Goal: Task Accomplishment & Management: Manage account settings

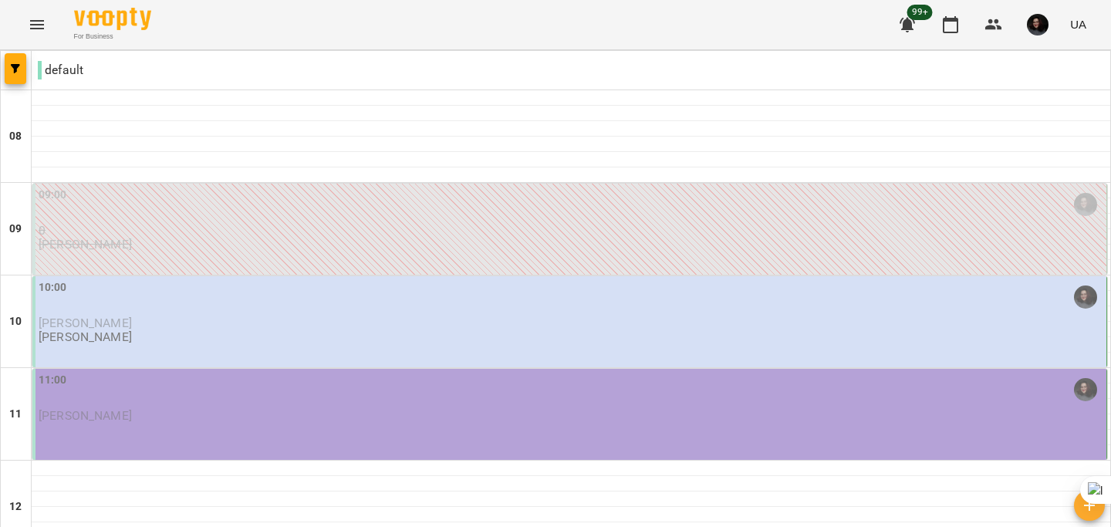
scroll to position [597, 0]
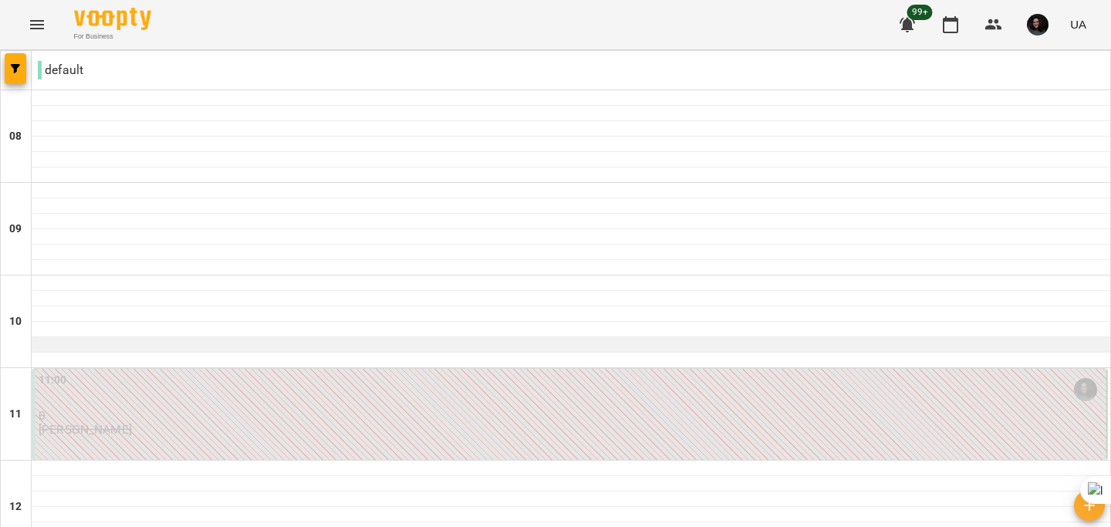
scroll to position [1148, 0]
type input "**********"
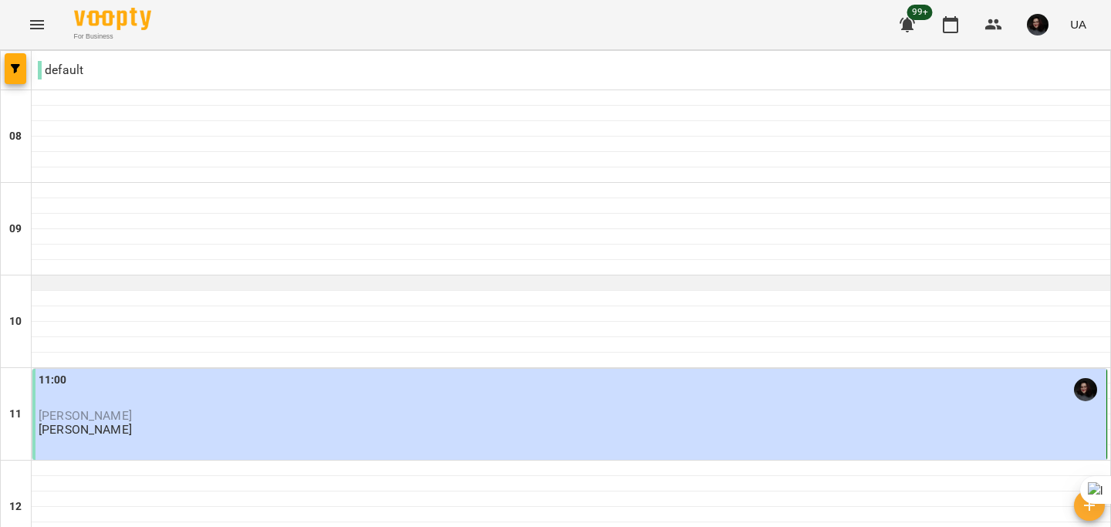
scroll to position [850, 0]
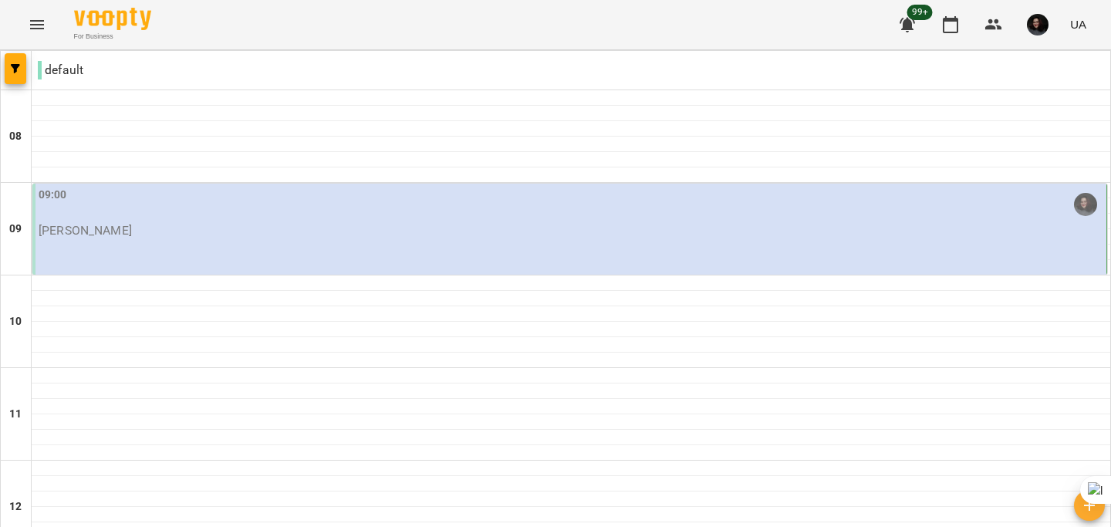
scroll to position [831, 0]
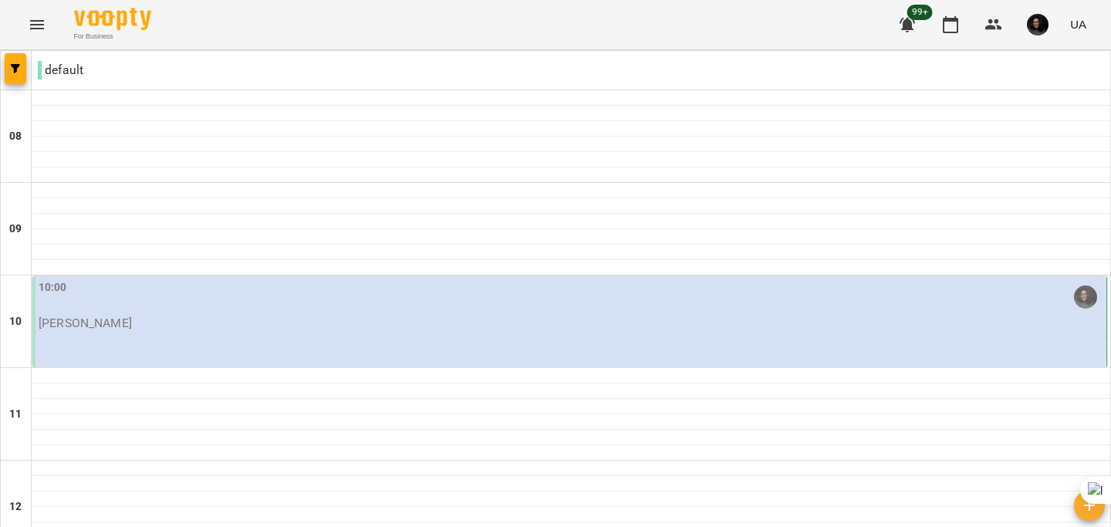
scroll to position [788, 0]
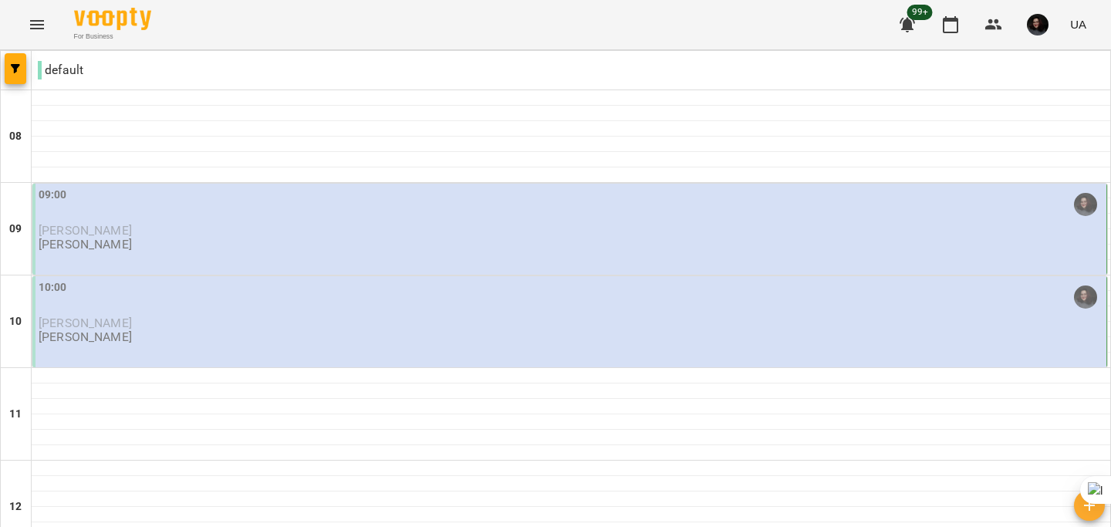
scroll to position [644, 0]
type input "**********"
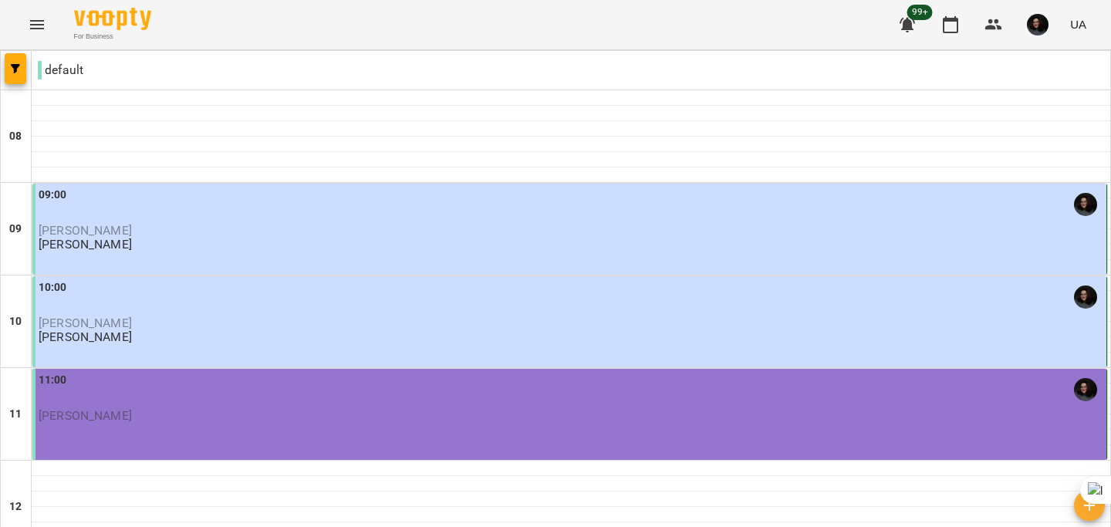
scroll to position [97, 0]
type input "**********"
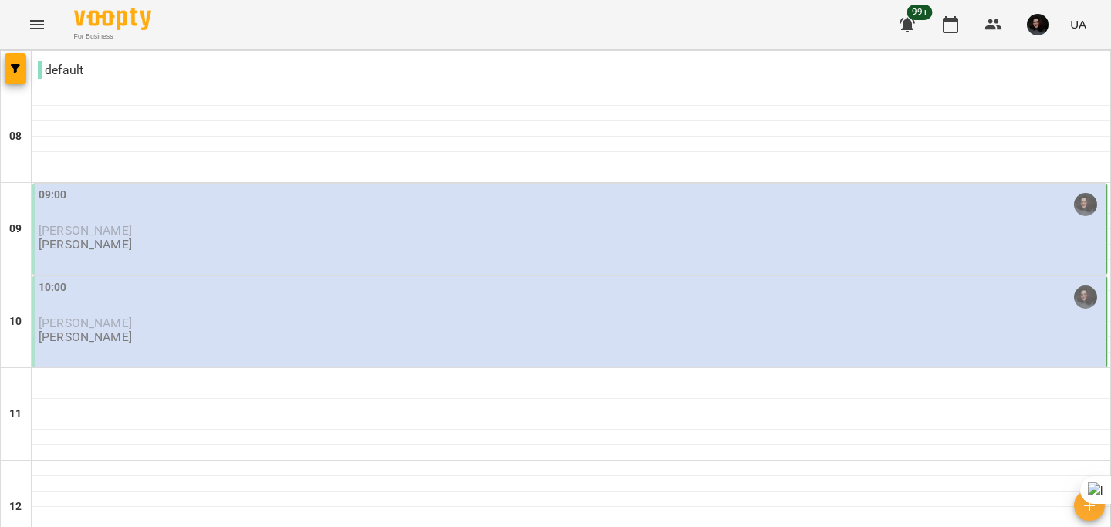
scroll to position [864, 0]
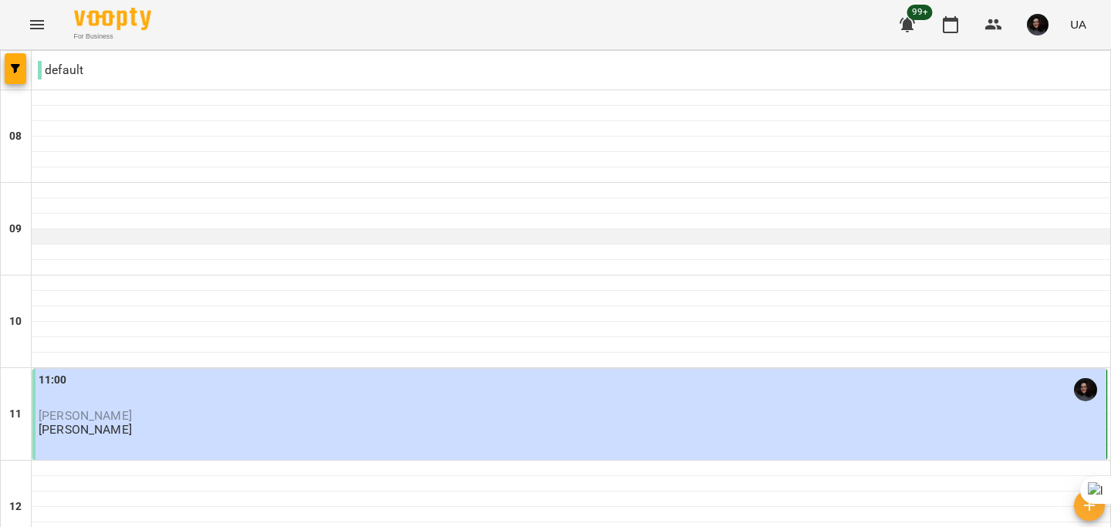
scroll to position [358, 0]
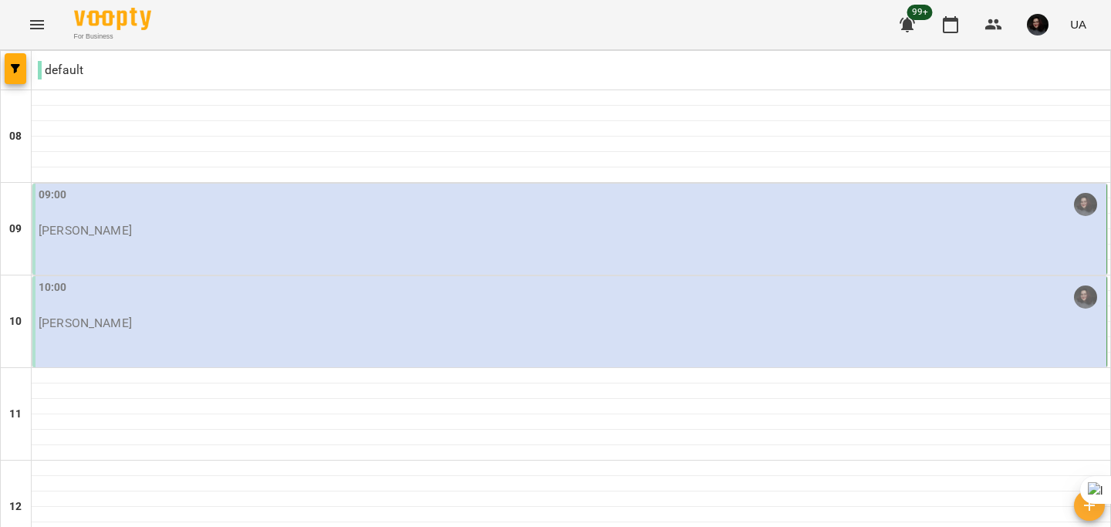
scroll to position [928, 0]
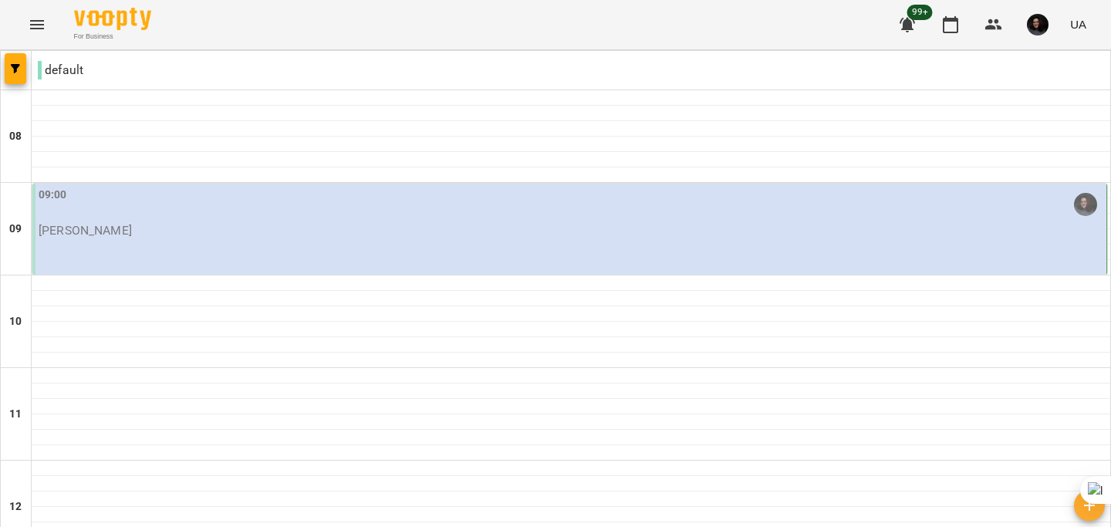
scroll to position [712, 0]
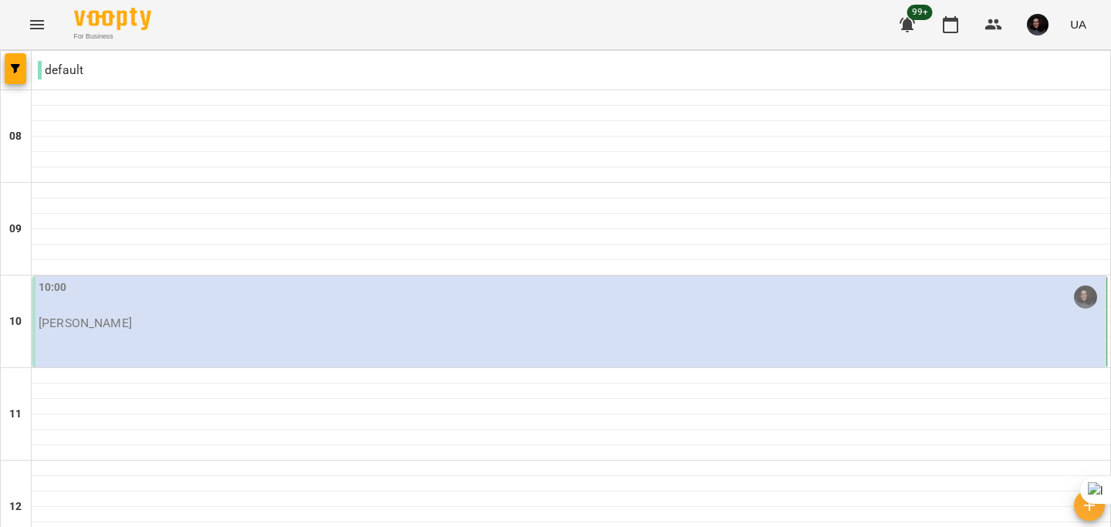
scroll to position [654, 0]
type input "**********"
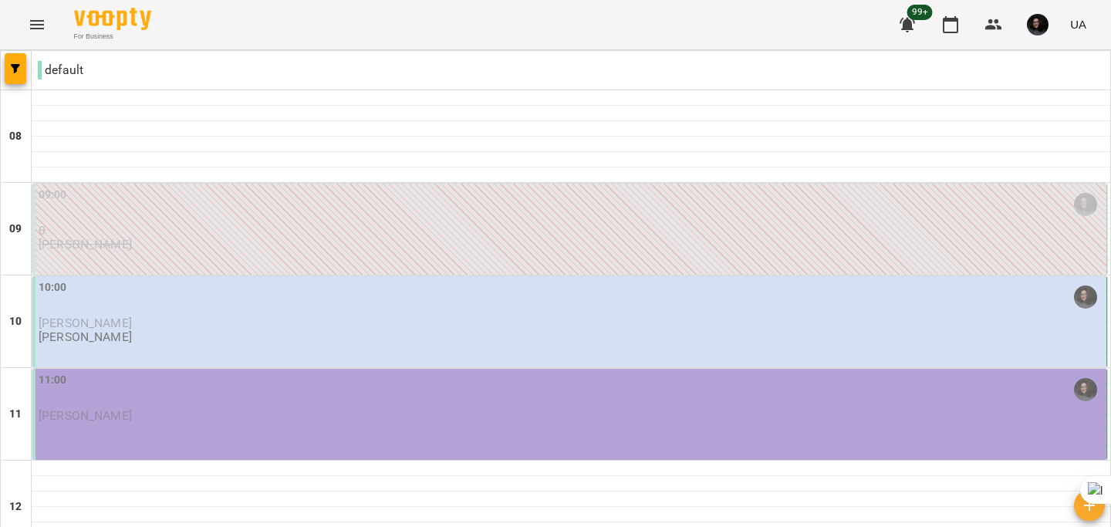
scroll to position [211, 0]
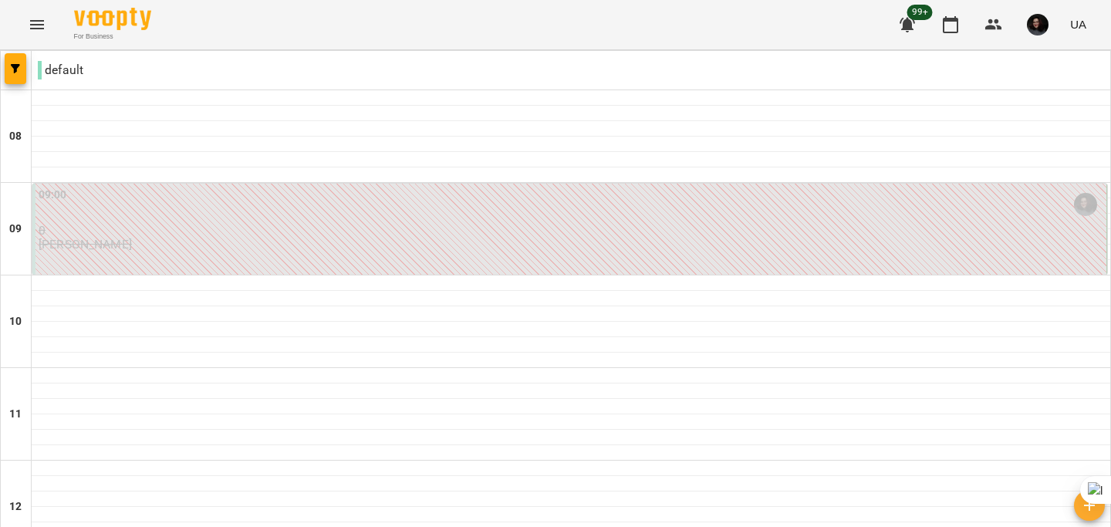
scroll to position [345, 0]
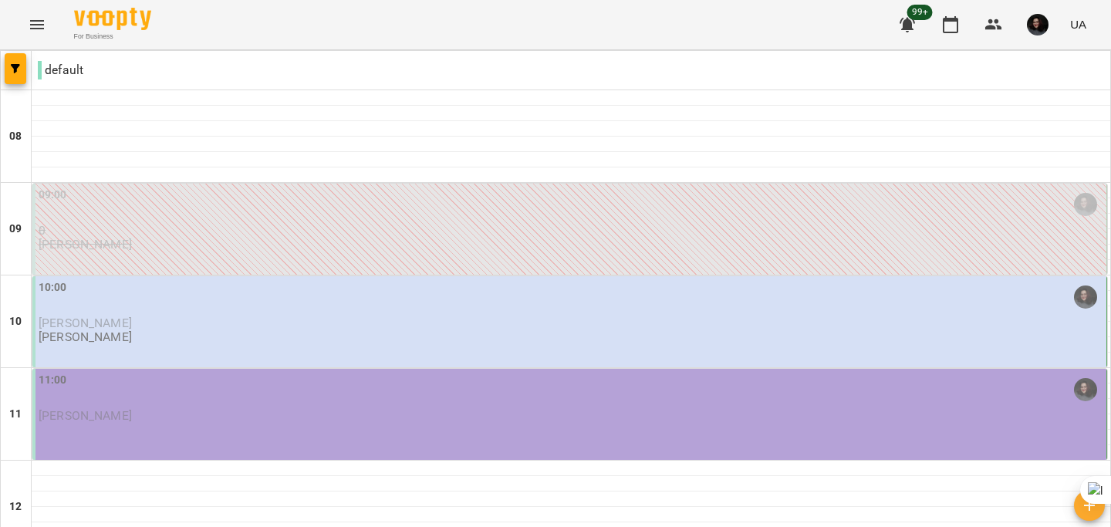
click at [234, 308] on div "10:00" at bounding box center [571, 296] width 1065 height 35
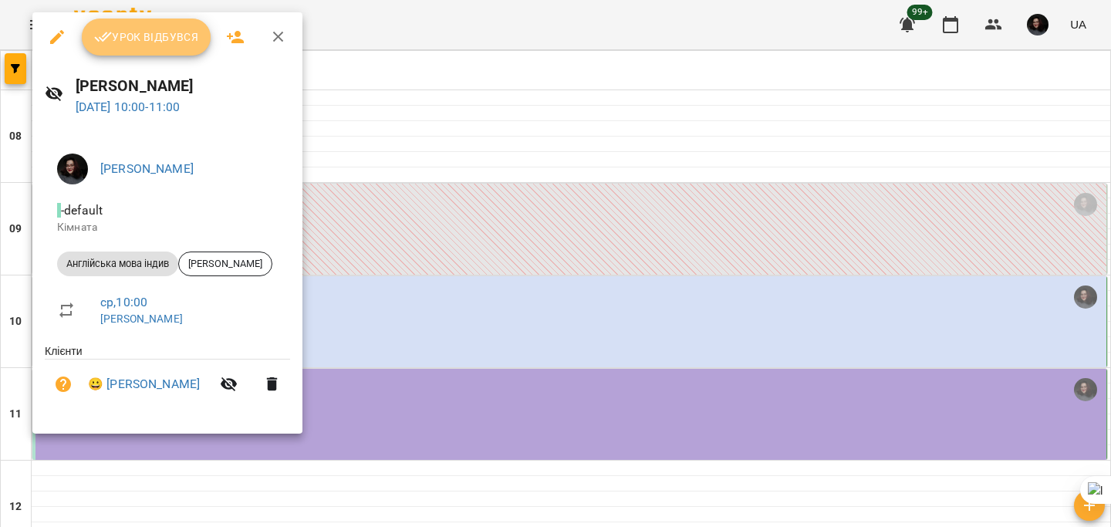
click at [134, 54] on button "Урок відбувся" at bounding box center [147, 37] width 130 height 37
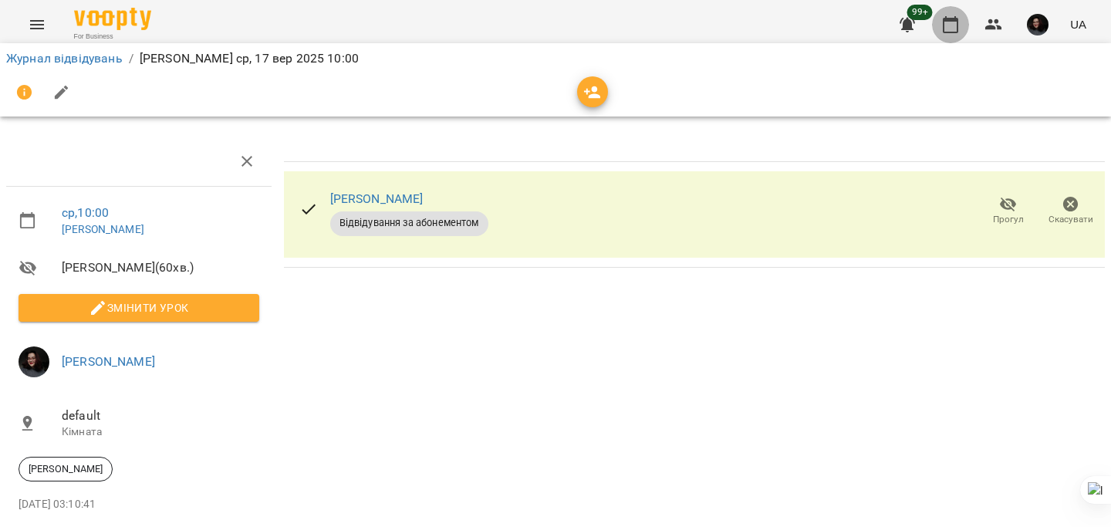
click at [952, 28] on icon "button" at bounding box center [950, 24] width 19 height 19
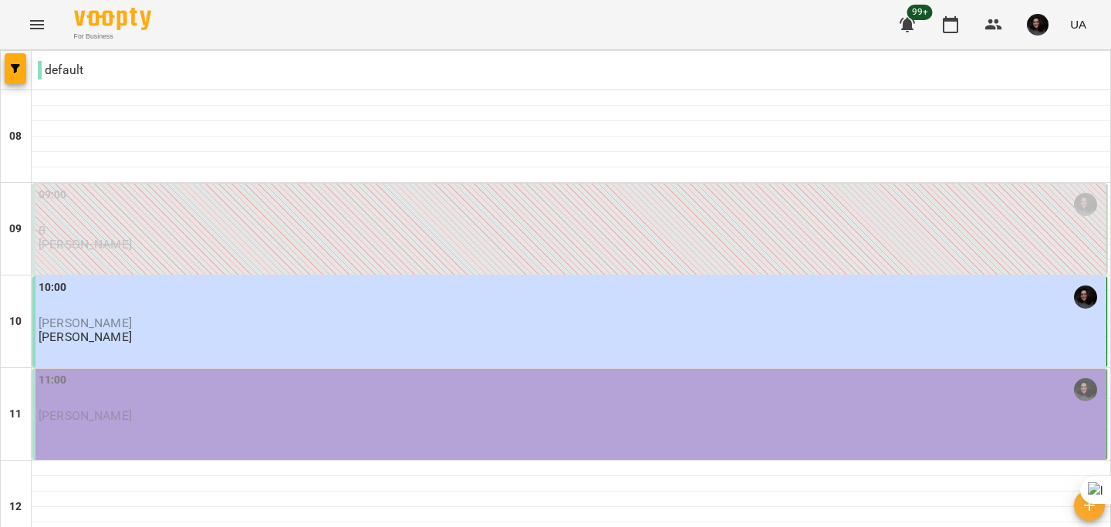
scroll to position [140, 0]
click at [294, 409] on p "[PERSON_NAME]" at bounding box center [571, 415] width 1065 height 13
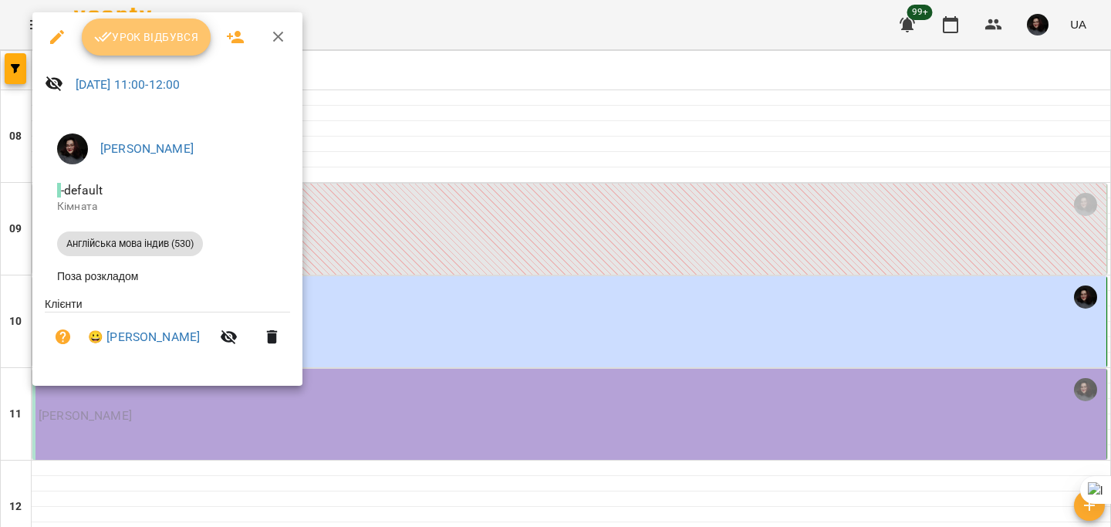
click at [126, 48] on button "Урок відбувся" at bounding box center [147, 37] width 130 height 37
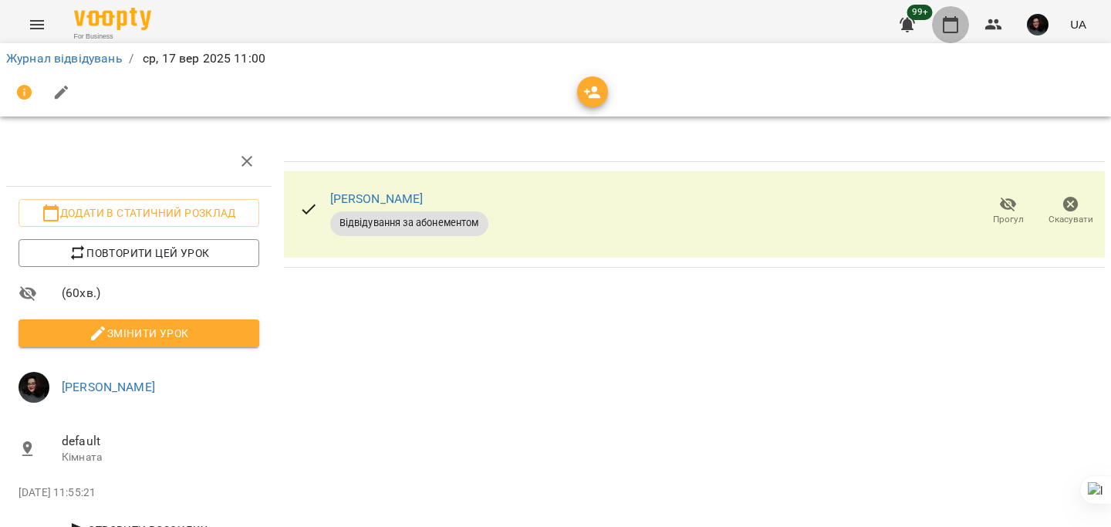
click at [941, 28] on button "button" at bounding box center [950, 24] width 37 height 37
